Goal: Information Seeking & Learning: Learn about a topic

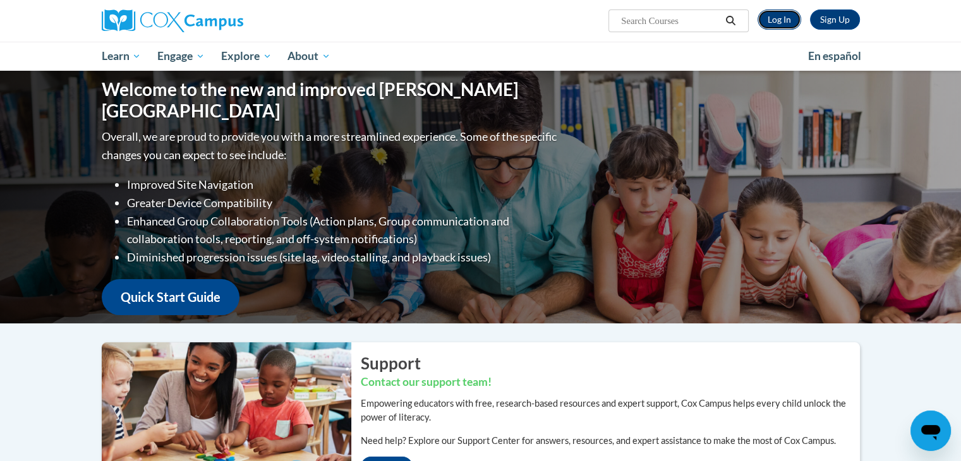
click at [782, 19] on link "Log In" at bounding box center [780, 19] width 44 height 20
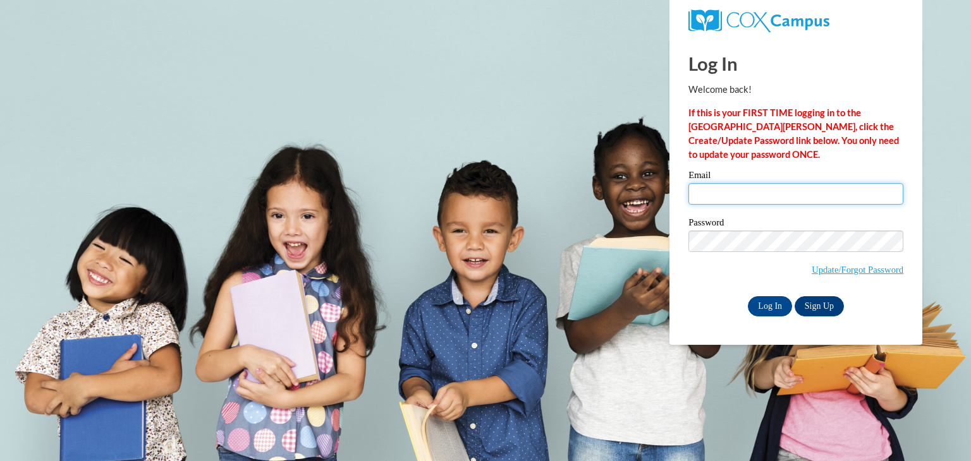
click at [733, 199] on input "Email" at bounding box center [795, 193] width 215 height 21
type input "[EMAIL_ADDRESS][DOMAIN_NAME]"
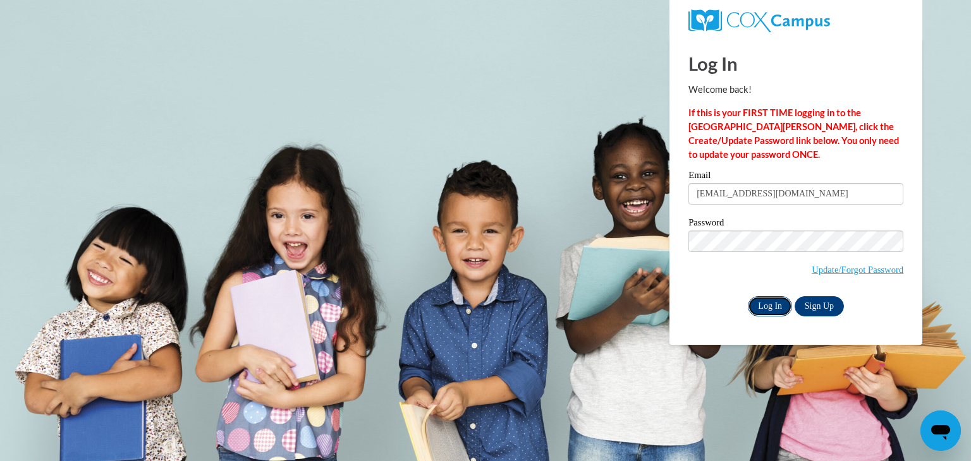
click at [778, 302] on input "Log In" at bounding box center [770, 306] width 44 height 20
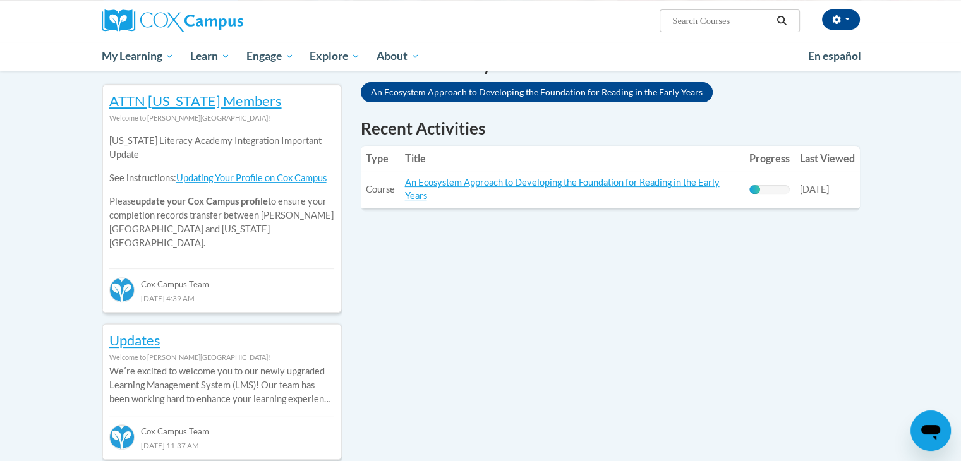
scroll to position [379, 0]
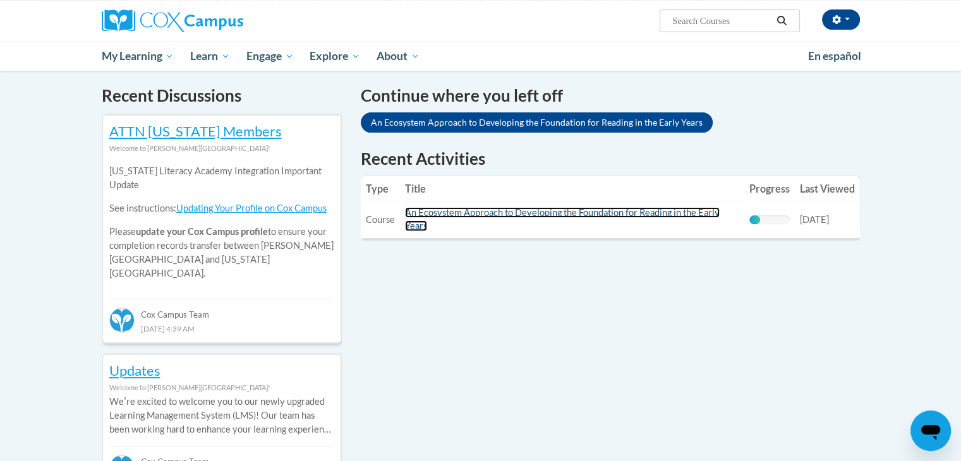
click at [505, 210] on link "An Ecosystem Approach to Developing the Foundation for Reading in the Early Yea…" at bounding box center [562, 219] width 315 height 24
